Goal: Task Accomplishment & Management: Use online tool/utility

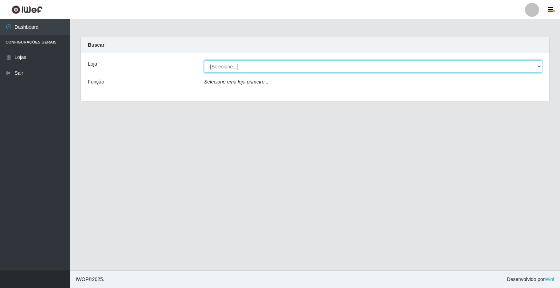
click at [268, 61] on select "[Selecione...] Casatudo BR" at bounding box center [373, 66] width 338 height 12
select select "197"
click at [204, 60] on select "[Selecione...] Casatudo BR" at bounding box center [373, 66] width 338 height 12
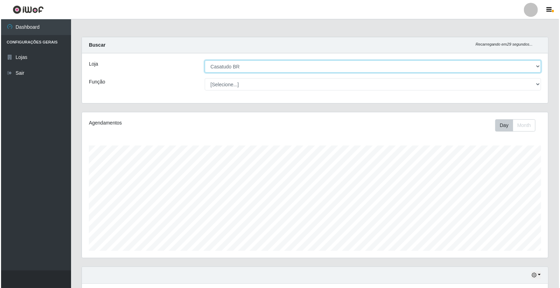
scroll to position [116, 0]
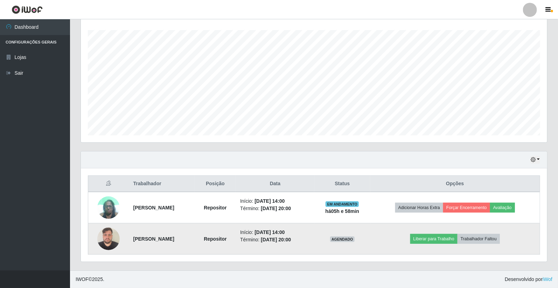
click at [106, 237] on img at bounding box center [108, 238] width 22 height 30
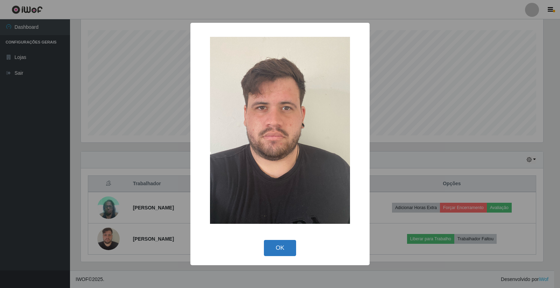
click at [277, 248] on button "OK" at bounding box center [280, 248] width 33 height 16
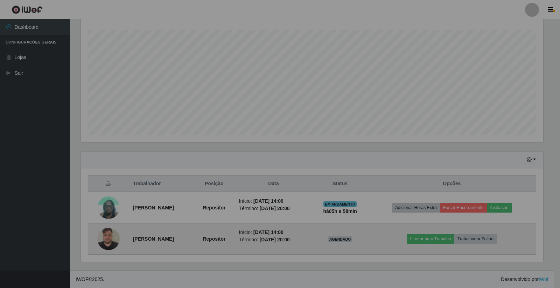
scroll to position [145, 467]
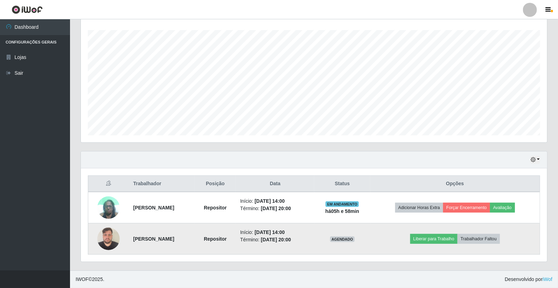
click at [100, 242] on img at bounding box center [108, 238] width 22 height 30
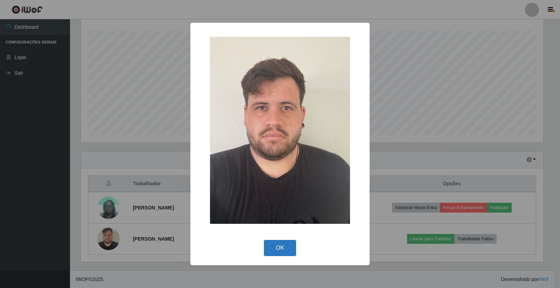
click at [288, 246] on button "OK" at bounding box center [280, 248] width 33 height 16
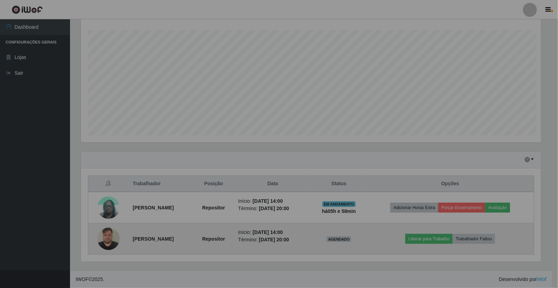
scroll to position [145, 467]
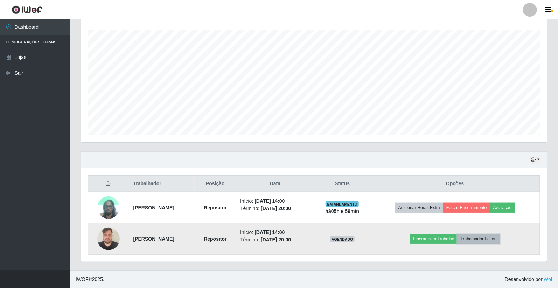
click at [496, 236] on button "Trabalhador Faltou" at bounding box center [479, 239] width 42 height 10
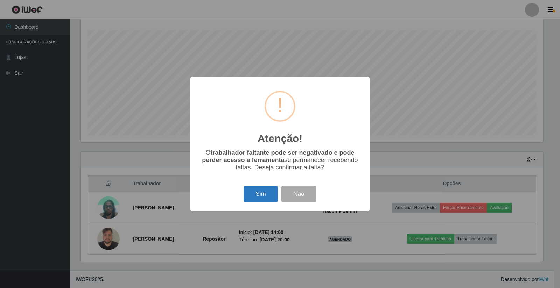
click at [260, 197] on button "Sim" at bounding box center [261, 194] width 34 height 16
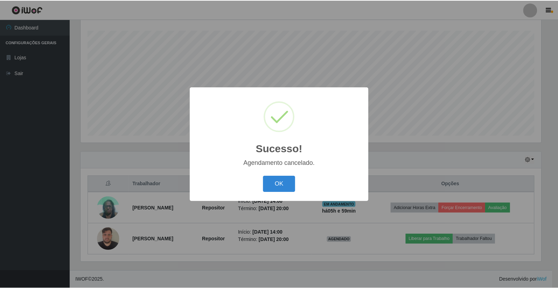
scroll to position [84, 0]
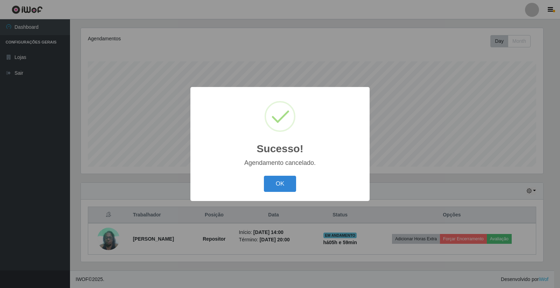
click at [268, 193] on div "OK Cancel" at bounding box center [280, 183] width 165 height 20
click at [282, 186] on button "OK" at bounding box center [280, 183] width 33 height 16
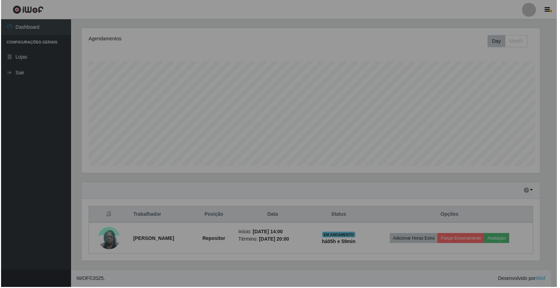
scroll to position [145, 467]
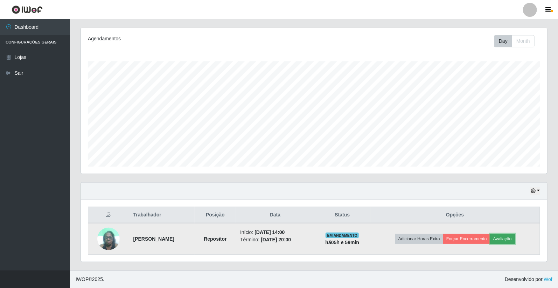
click at [515, 240] on button "Avaliação" at bounding box center [502, 239] width 25 height 10
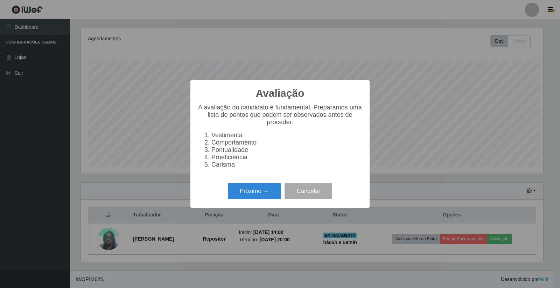
scroll to position [145, 462]
click at [243, 197] on button "Próximo →" at bounding box center [254, 191] width 53 height 16
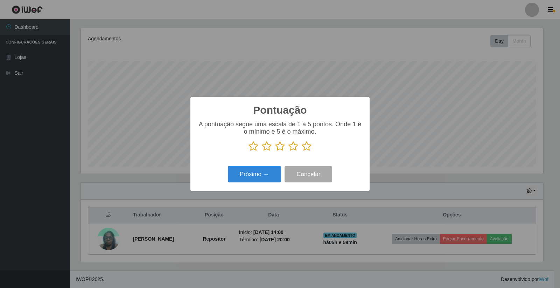
click at [292, 146] on icon at bounding box center [294, 146] width 10 height 11
click at [289, 151] on input "radio" at bounding box center [289, 151] width 0 height 0
click at [246, 178] on button "Próximo →" at bounding box center [254, 174] width 53 height 16
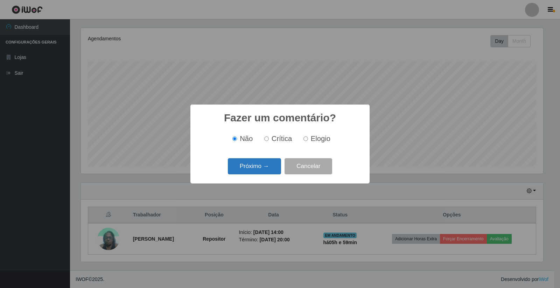
click at [239, 165] on button "Próximo →" at bounding box center [254, 166] width 53 height 16
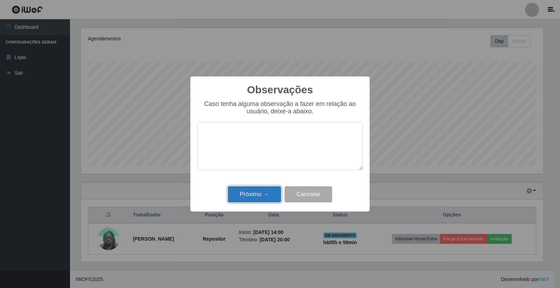
click at [254, 191] on button "Próximo →" at bounding box center [254, 194] width 53 height 16
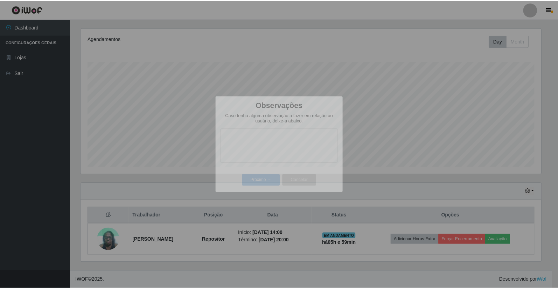
scroll to position [145, 467]
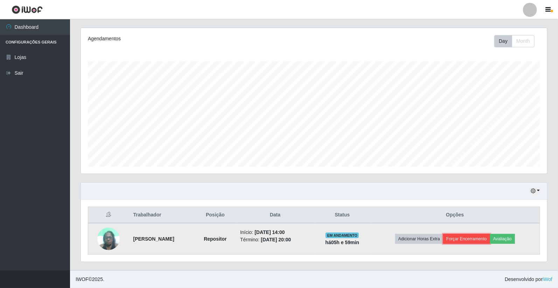
click at [459, 238] on button "Forçar Encerramento" at bounding box center [466, 239] width 47 height 10
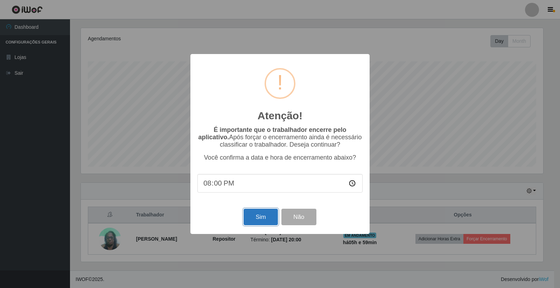
click at [256, 219] on button "Sim" at bounding box center [261, 216] width 34 height 16
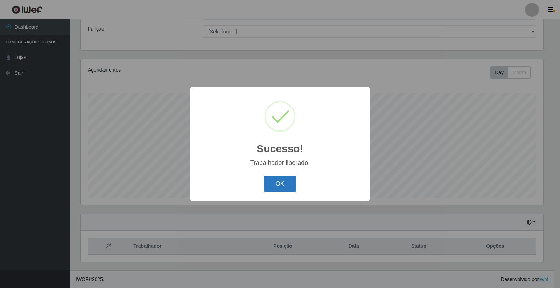
click at [274, 186] on button "OK" at bounding box center [280, 183] width 33 height 16
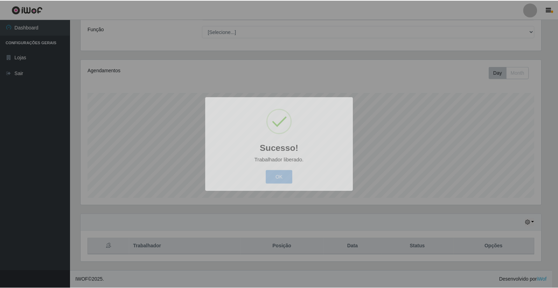
scroll to position [145, 467]
